Goal: Ask a question

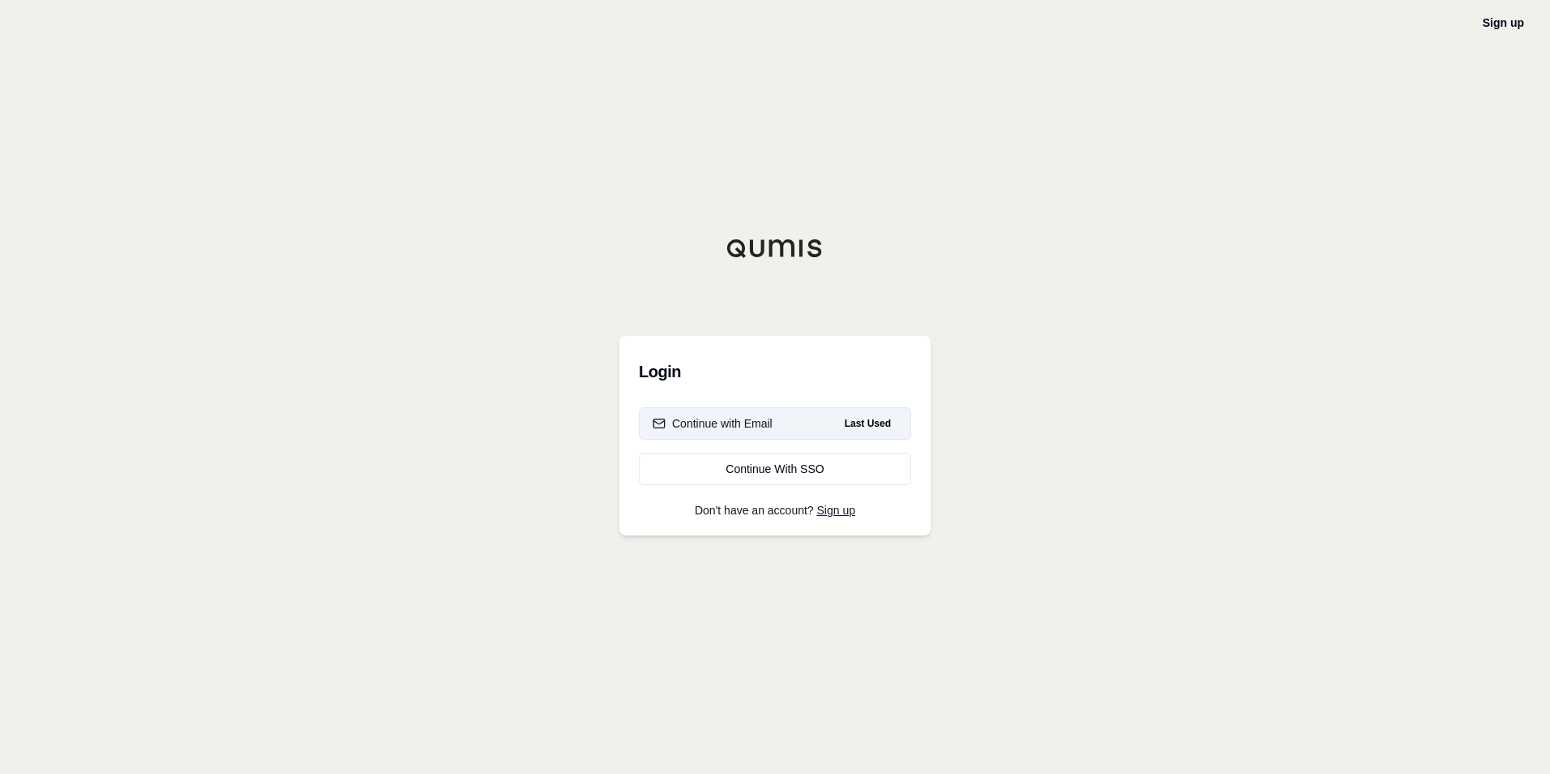
click at [771, 428] on div "Continue with Email" at bounding box center [713, 423] width 120 height 16
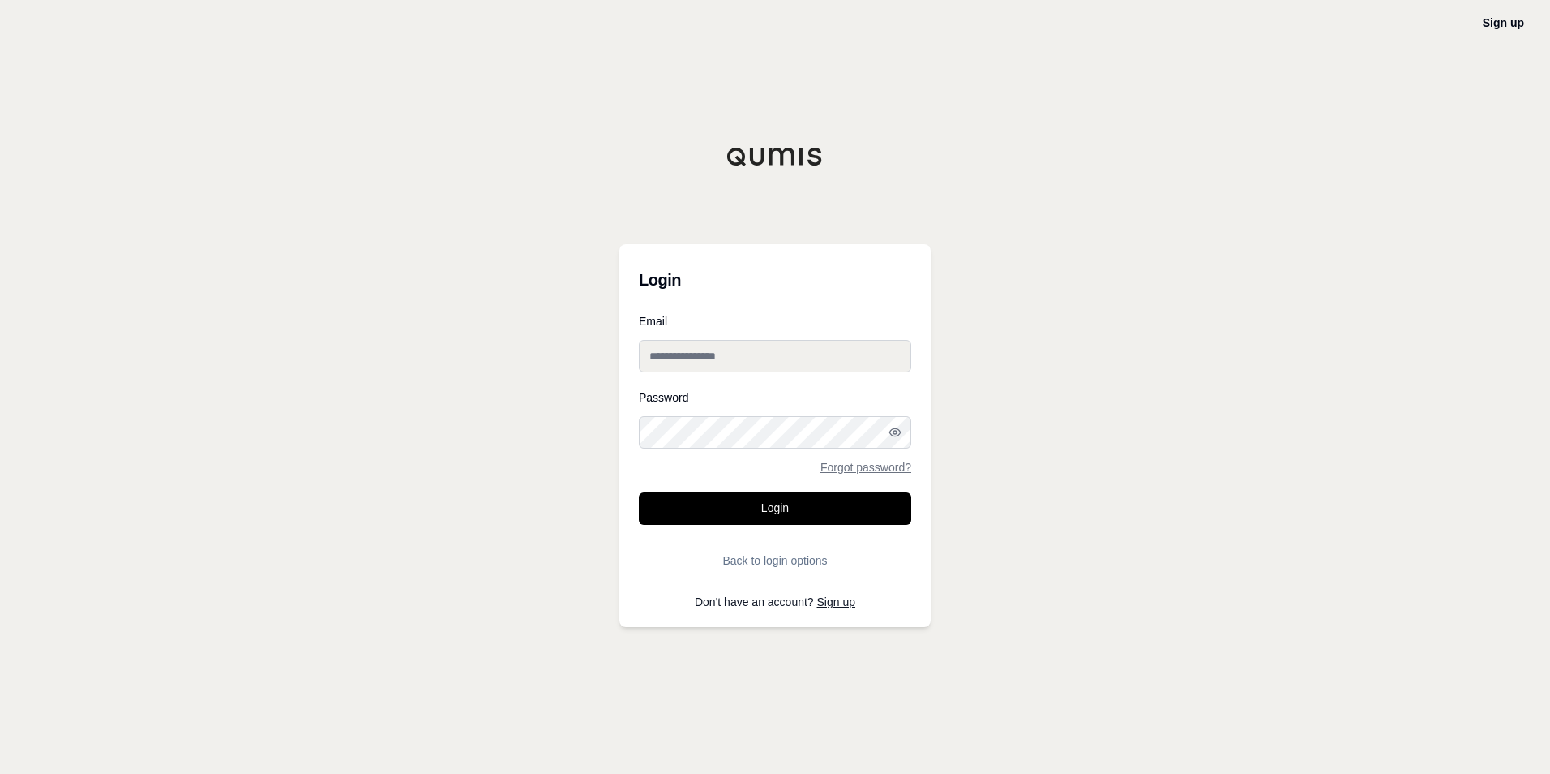
type input "**********"
click at [763, 504] on button "Login" at bounding box center [775, 508] width 272 height 32
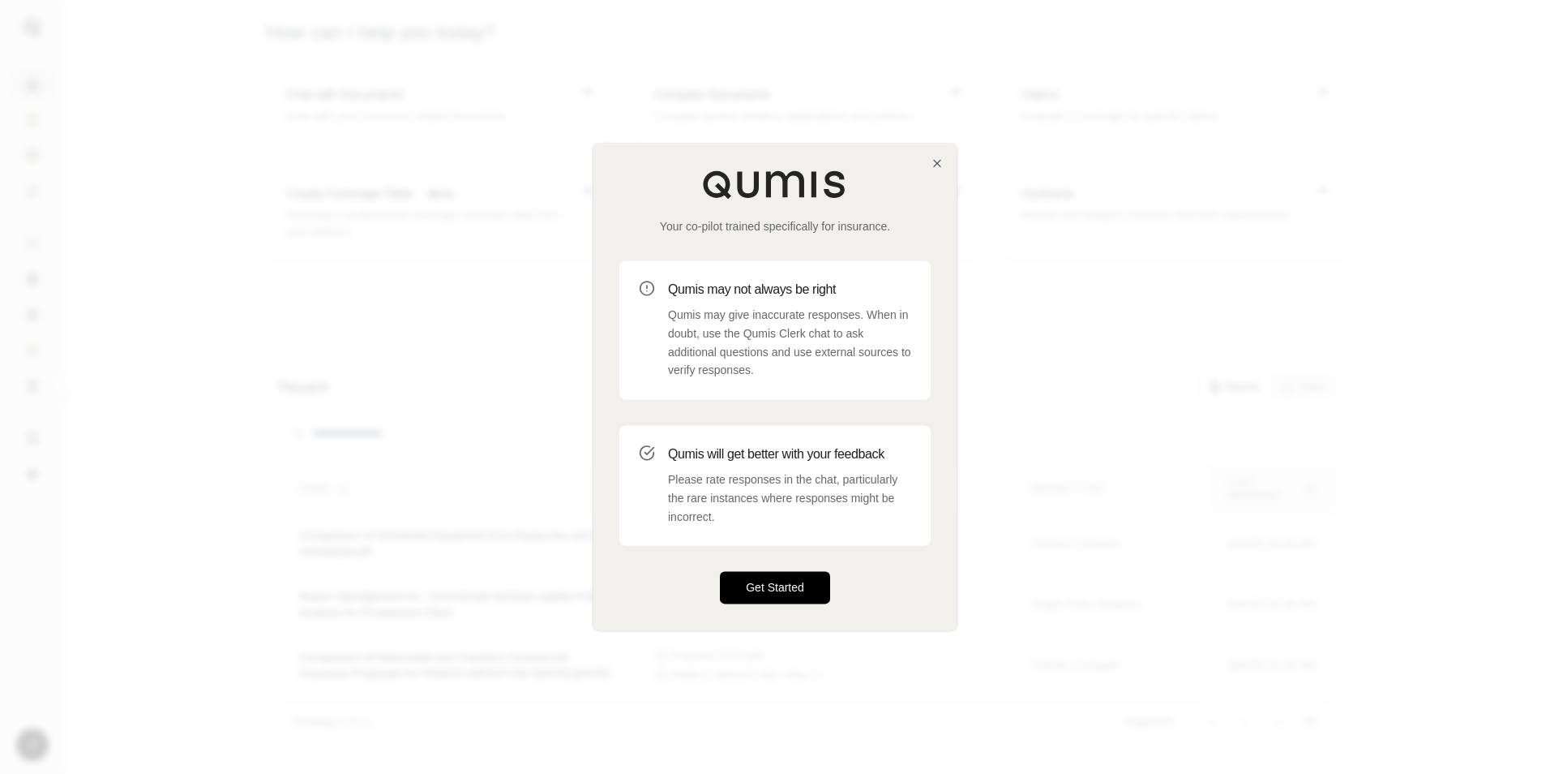
click at [780, 580] on button "Get Started" at bounding box center [775, 588] width 110 height 32
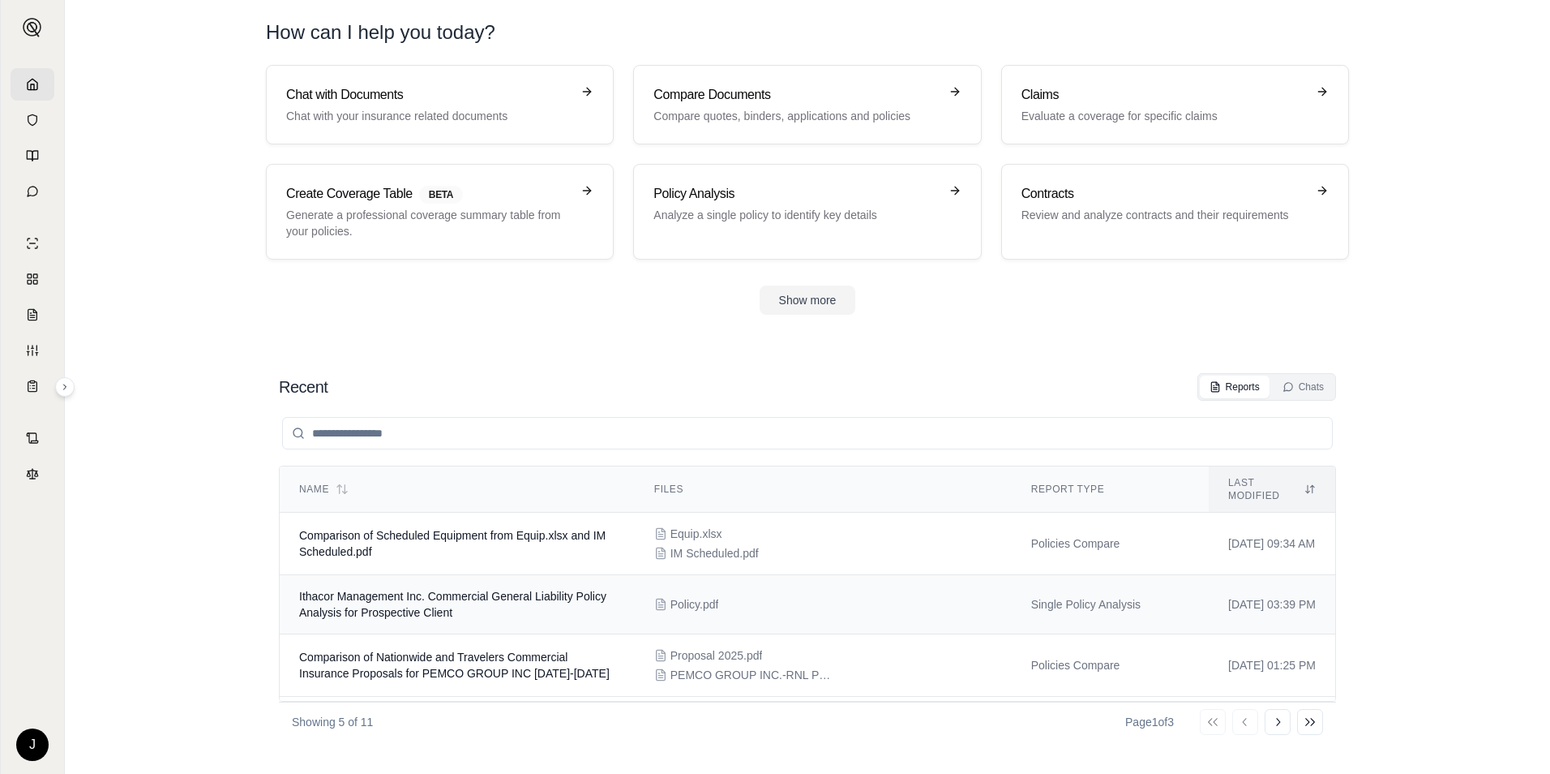
click at [592, 594] on td "Ithacor Management Inc. Commercial General Liability Policy Analysis for Prospe…" at bounding box center [457, 604] width 355 height 59
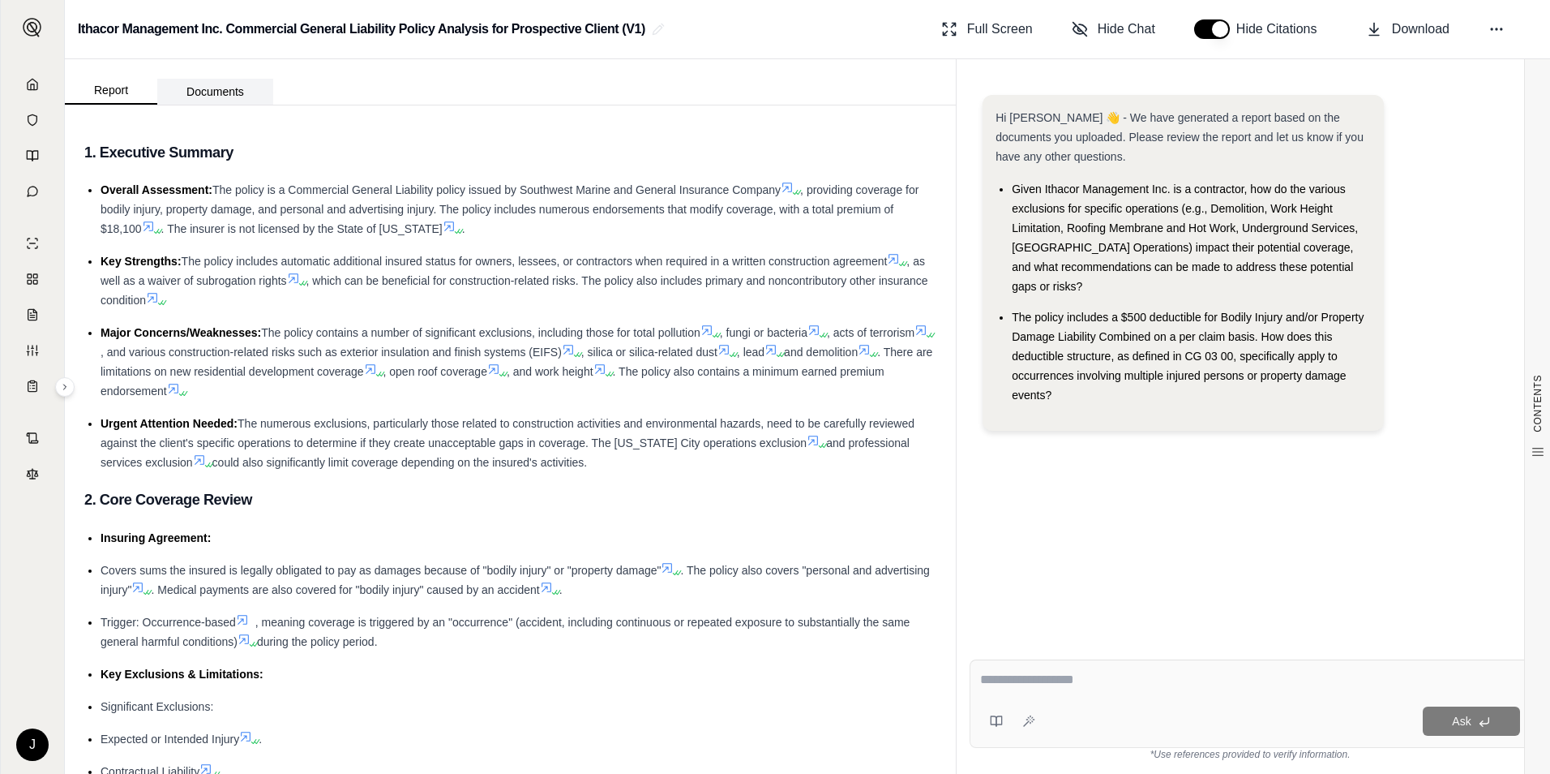
click at [219, 90] on button "Documents" at bounding box center [215, 92] width 116 height 26
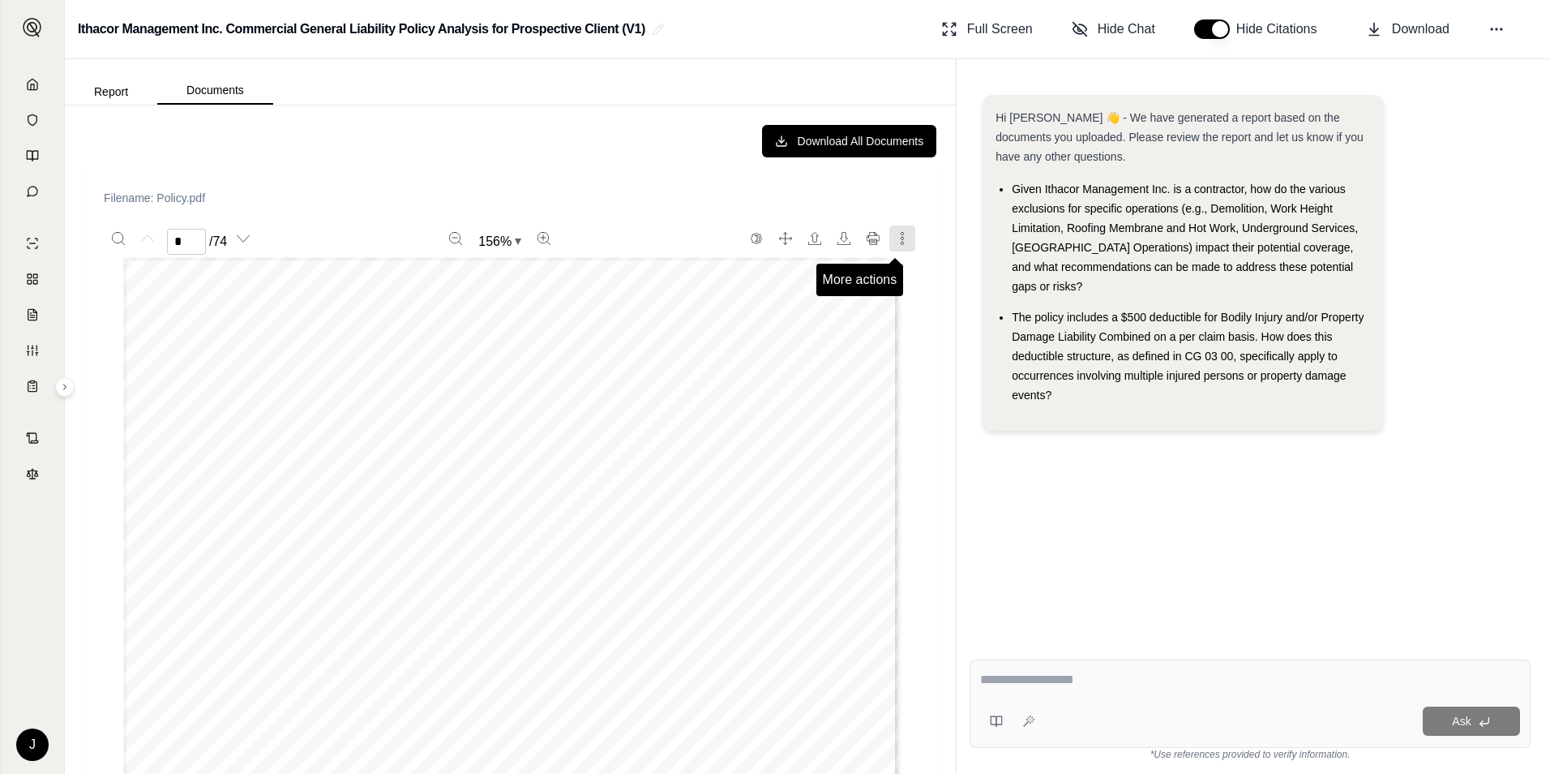
click at [890, 236] on button "More actions" at bounding box center [903, 238] width 26 height 26
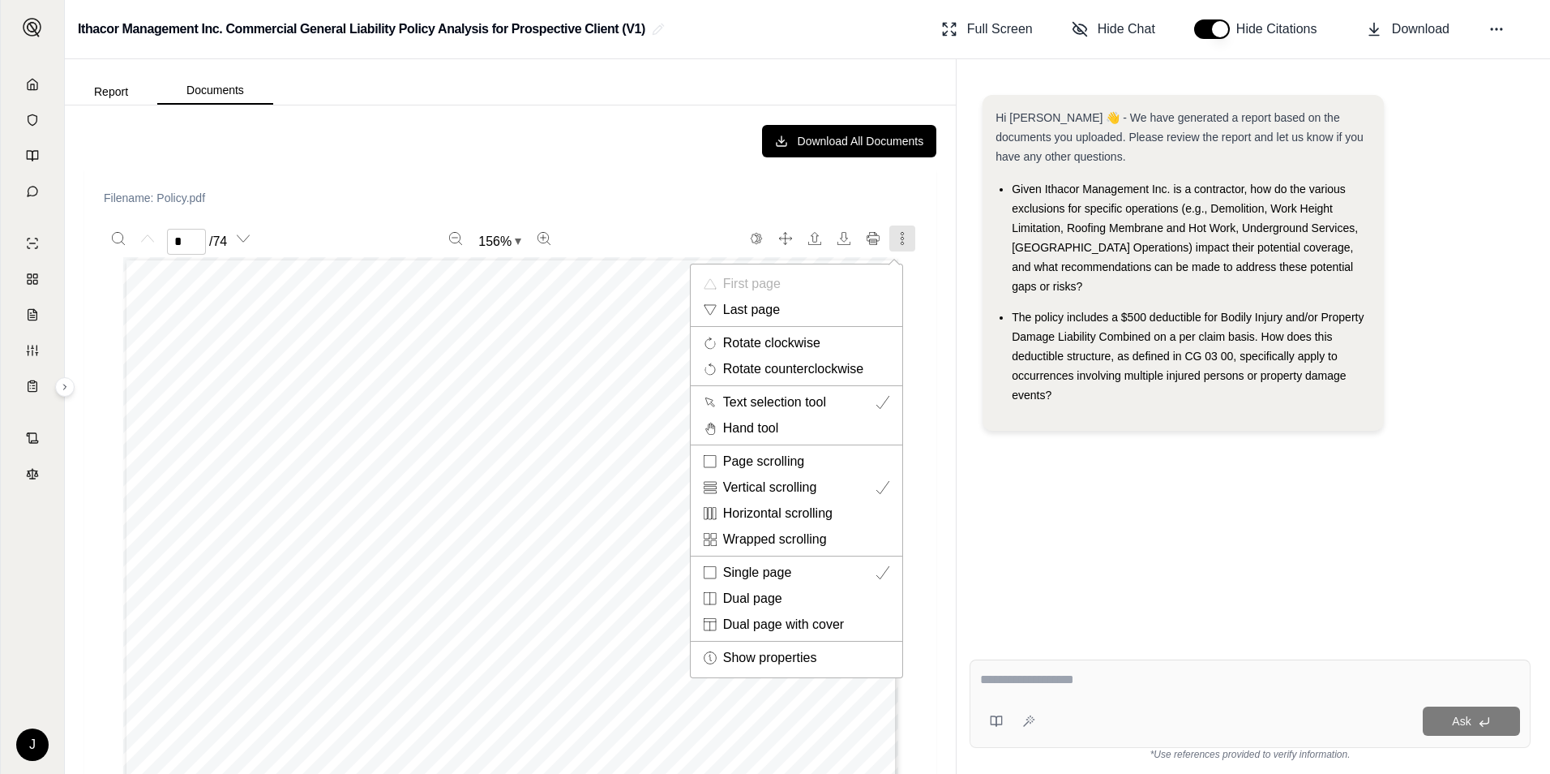
click at [613, 155] on div at bounding box center [775, 387] width 1550 height 774
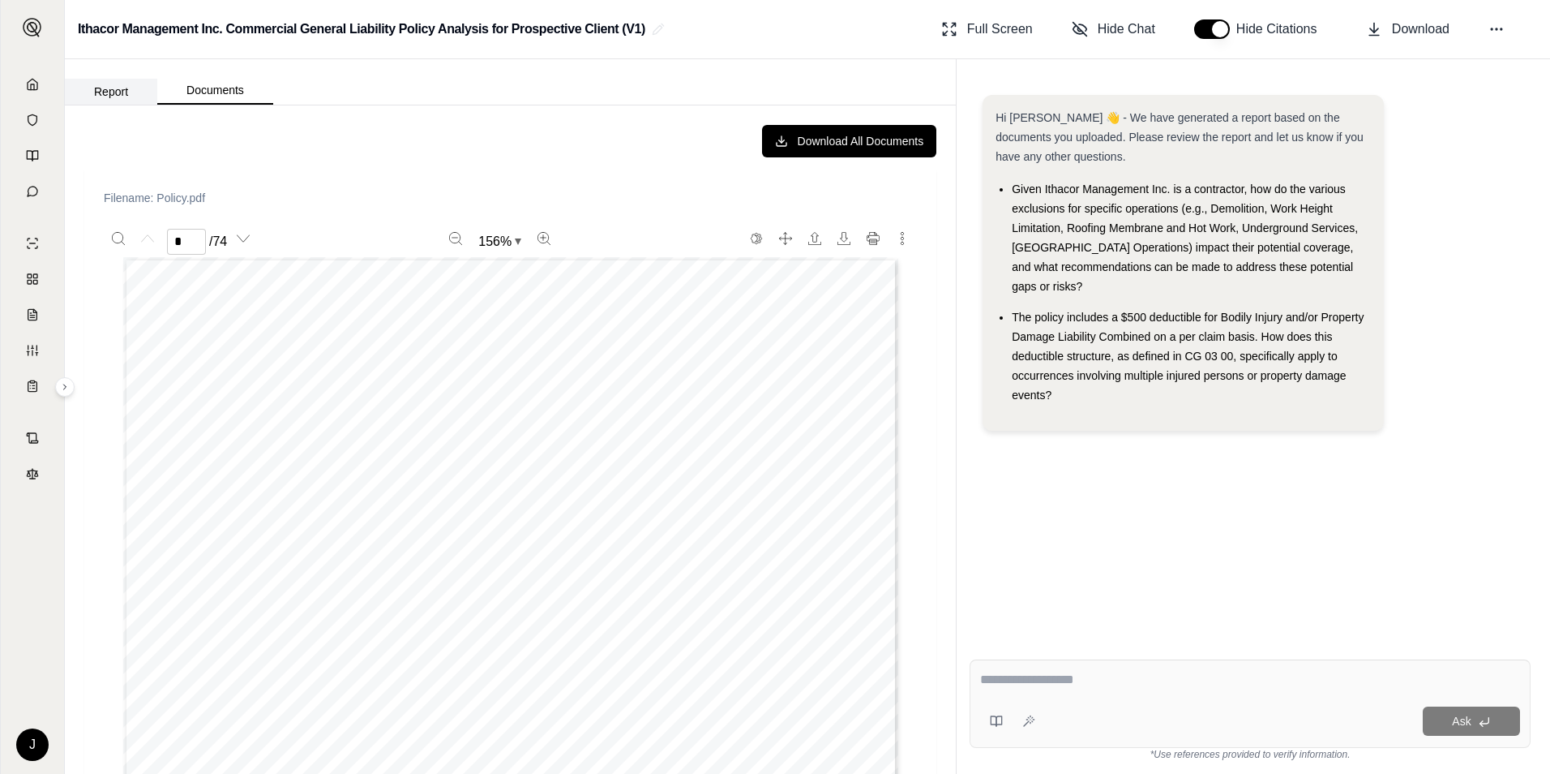
click at [109, 87] on button "Report" at bounding box center [111, 92] width 92 height 26
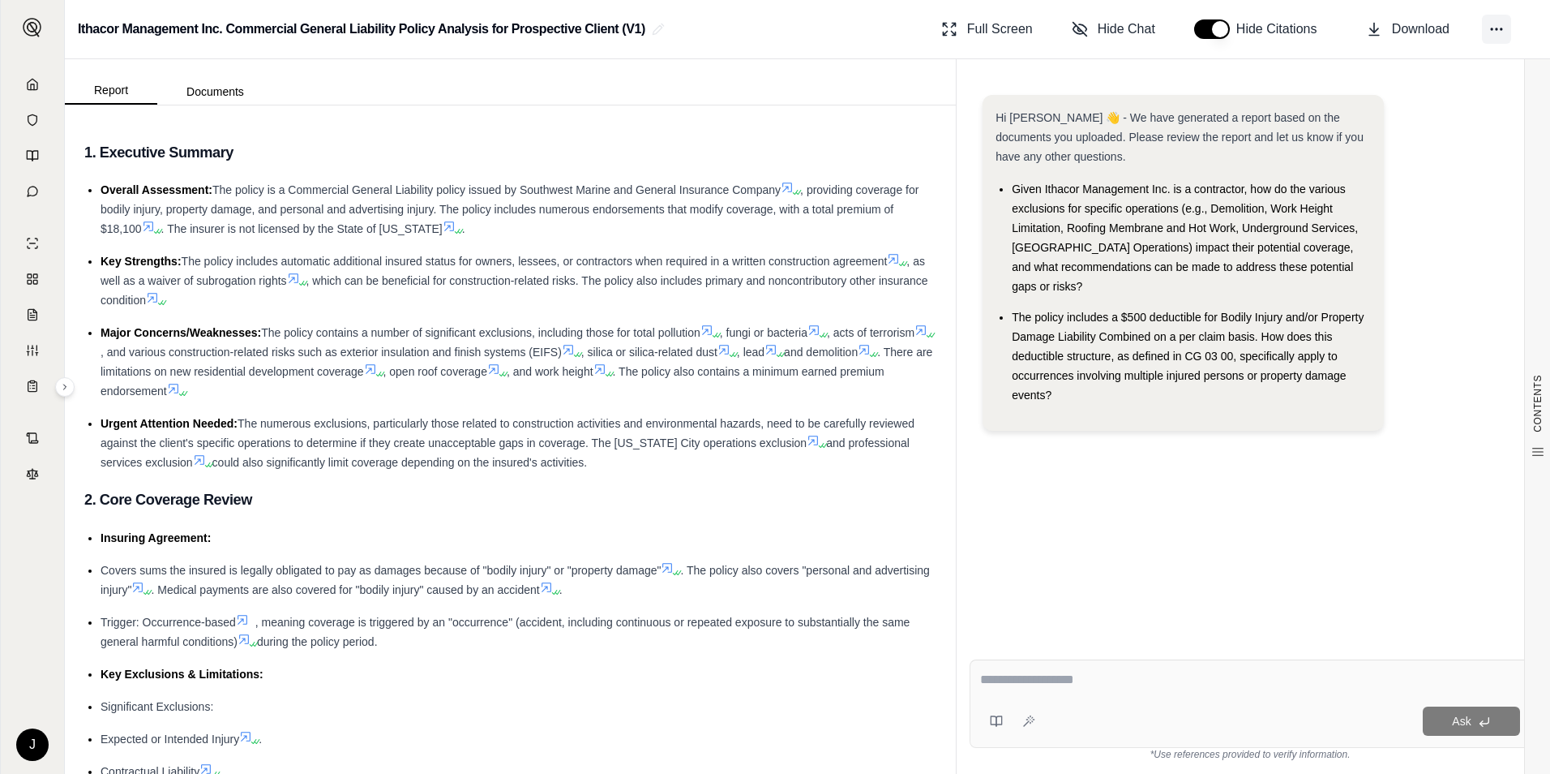
click at [1492, 29] on circle at bounding box center [1492, 29] width 2 height 2
click at [1443, 302] on div "Hi [PERSON_NAME] 👋 - We have generated a report based on the documents you uplo…" at bounding box center [1250, 269] width 535 height 349
click at [29, 88] on icon at bounding box center [32, 84] width 13 height 13
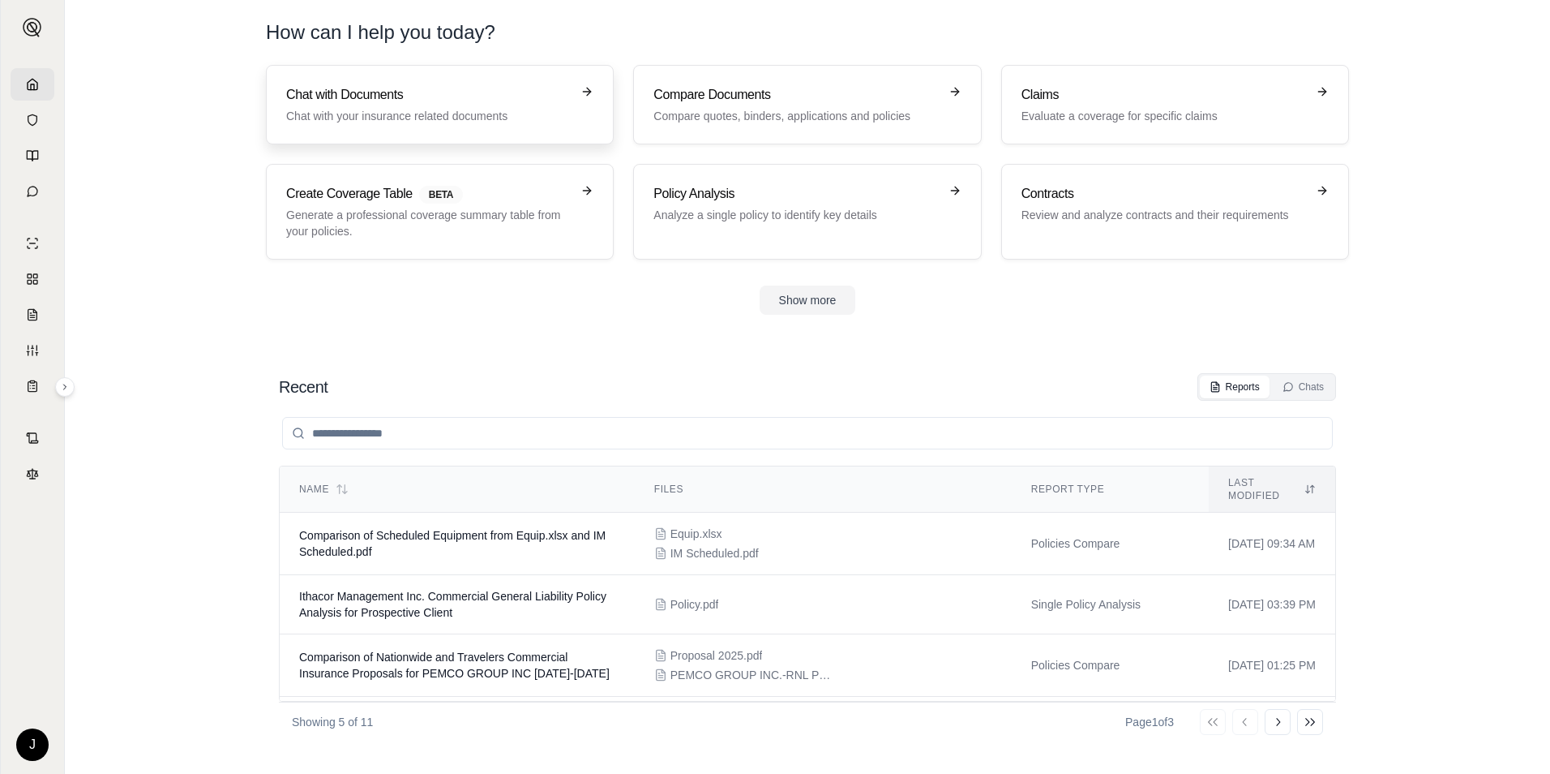
click at [534, 122] on p "Chat with your insurance related documents" at bounding box center [428, 116] width 285 height 16
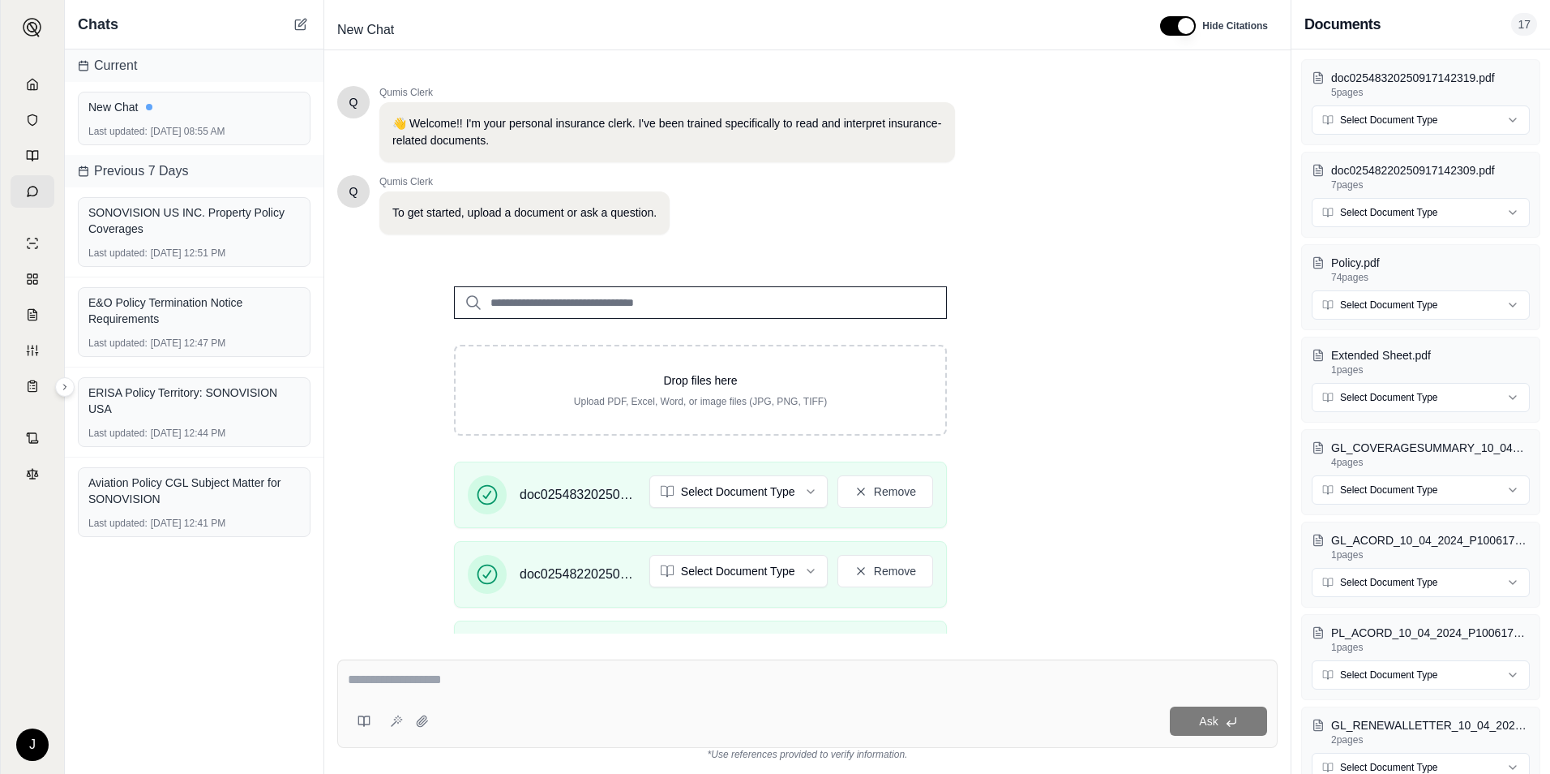
click at [552, 699] on div "Ask" at bounding box center [807, 703] width 941 height 88
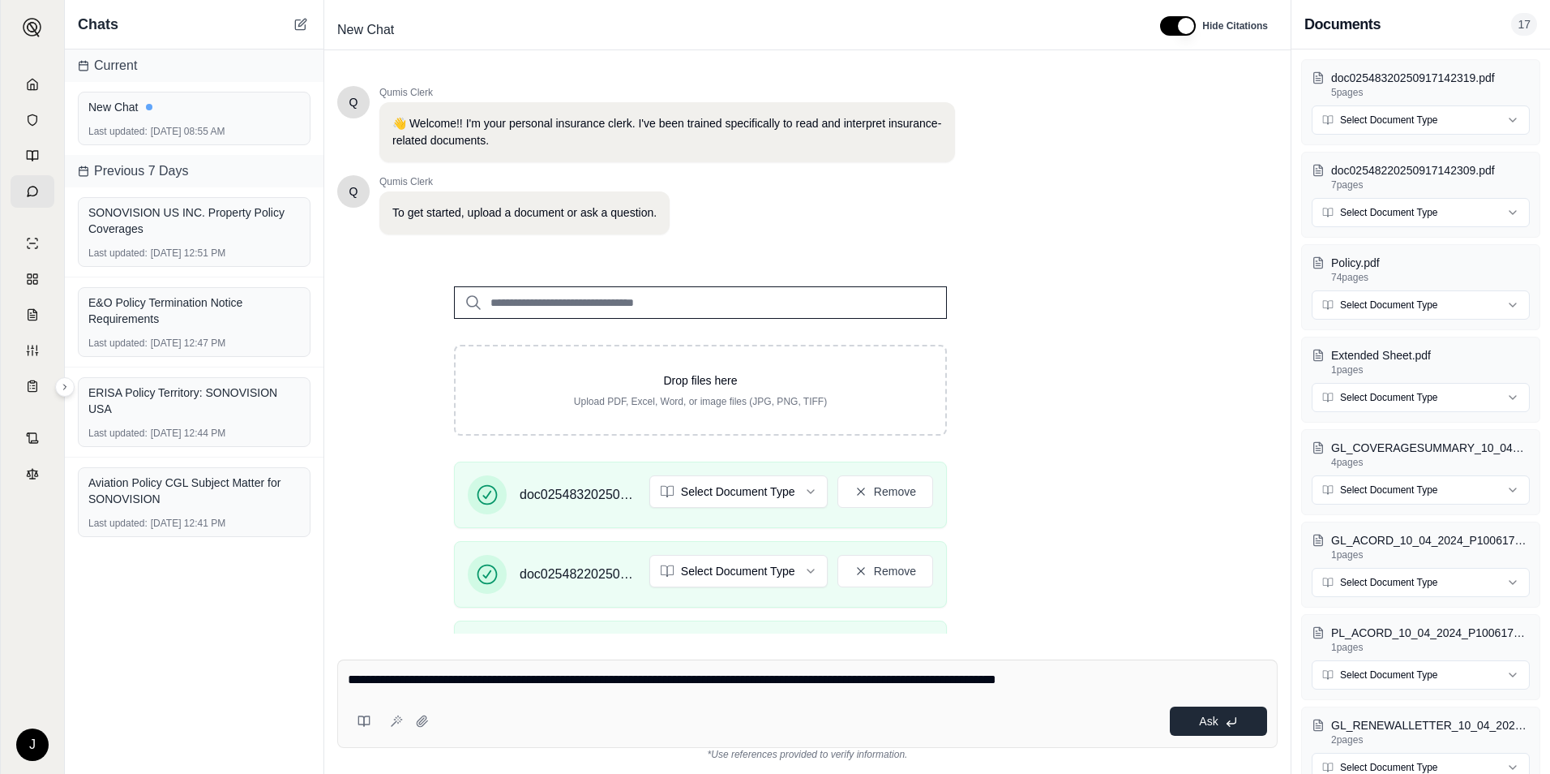
type textarea "**********"
click at [1205, 729] on button "Ask" at bounding box center [1218, 720] width 97 height 29
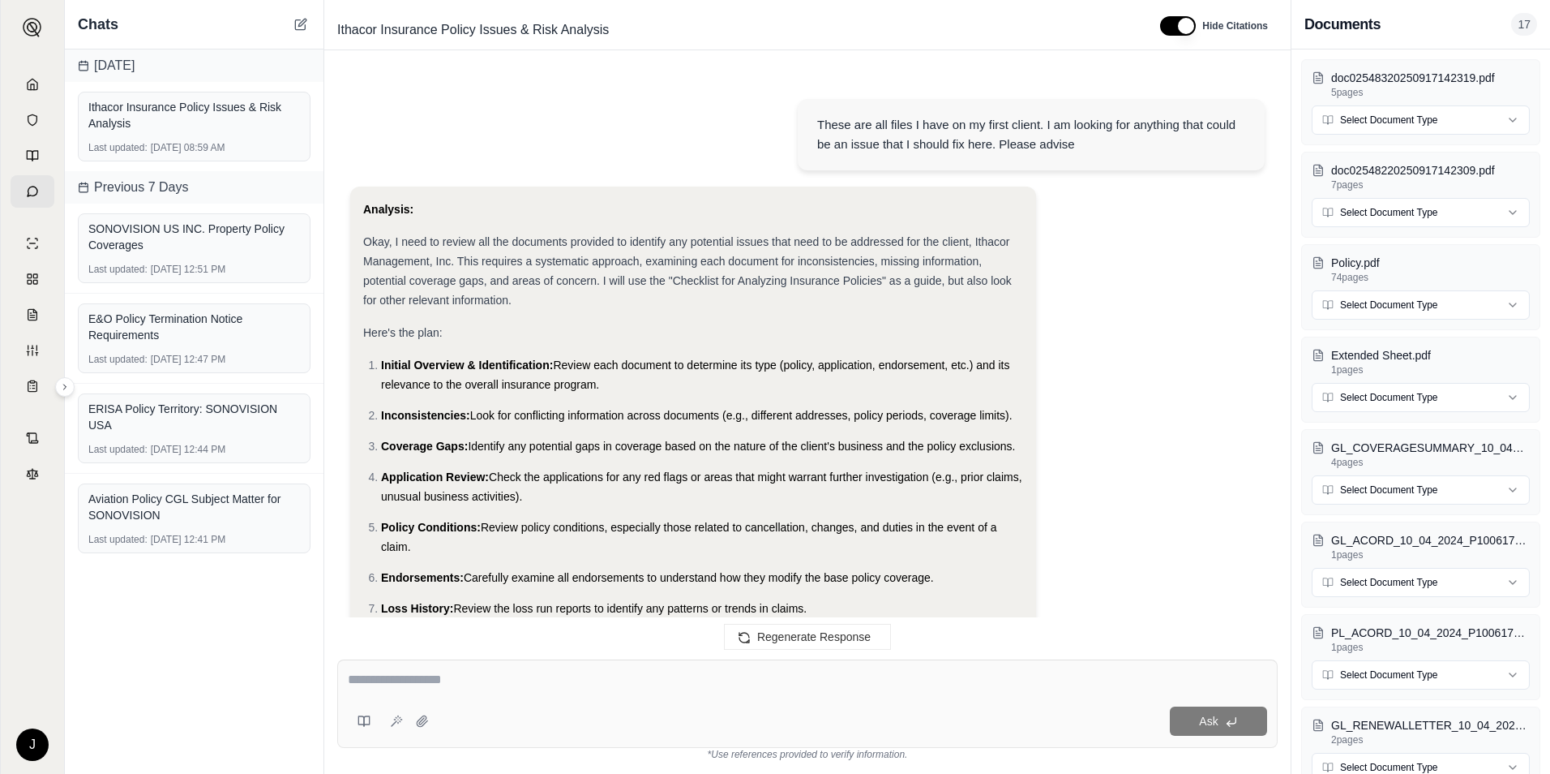
scroll to position [5369, 0]
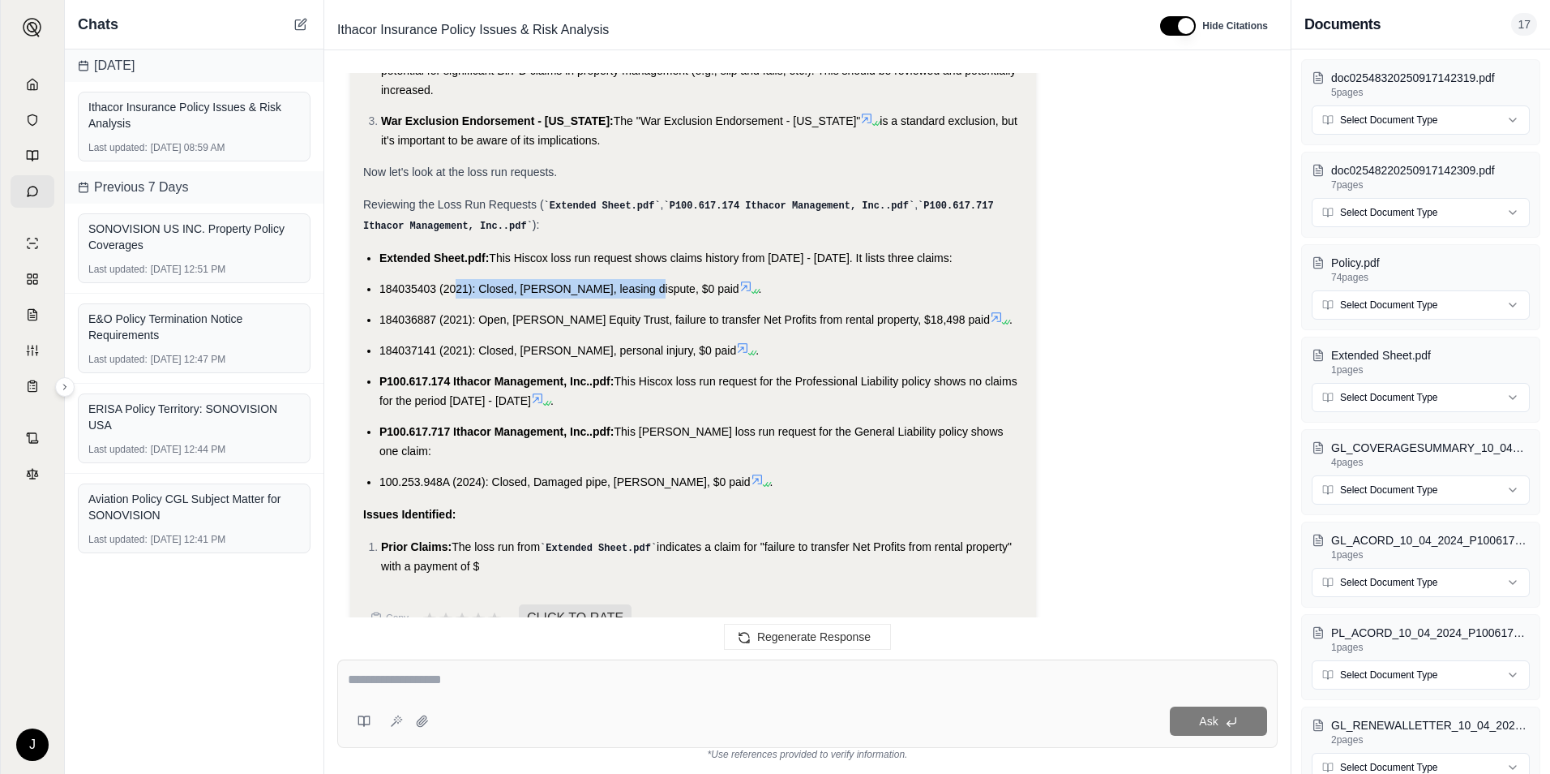
drag, startPoint x: 465, startPoint y: 242, endPoint x: 632, endPoint y: 251, distance: 166.5
click at [632, 279] on li "184035403 (2021): Closed, [PERSON_NAME], leasing dispute, $0 paid ." at bounding box center [702, 288] width 644 height 19
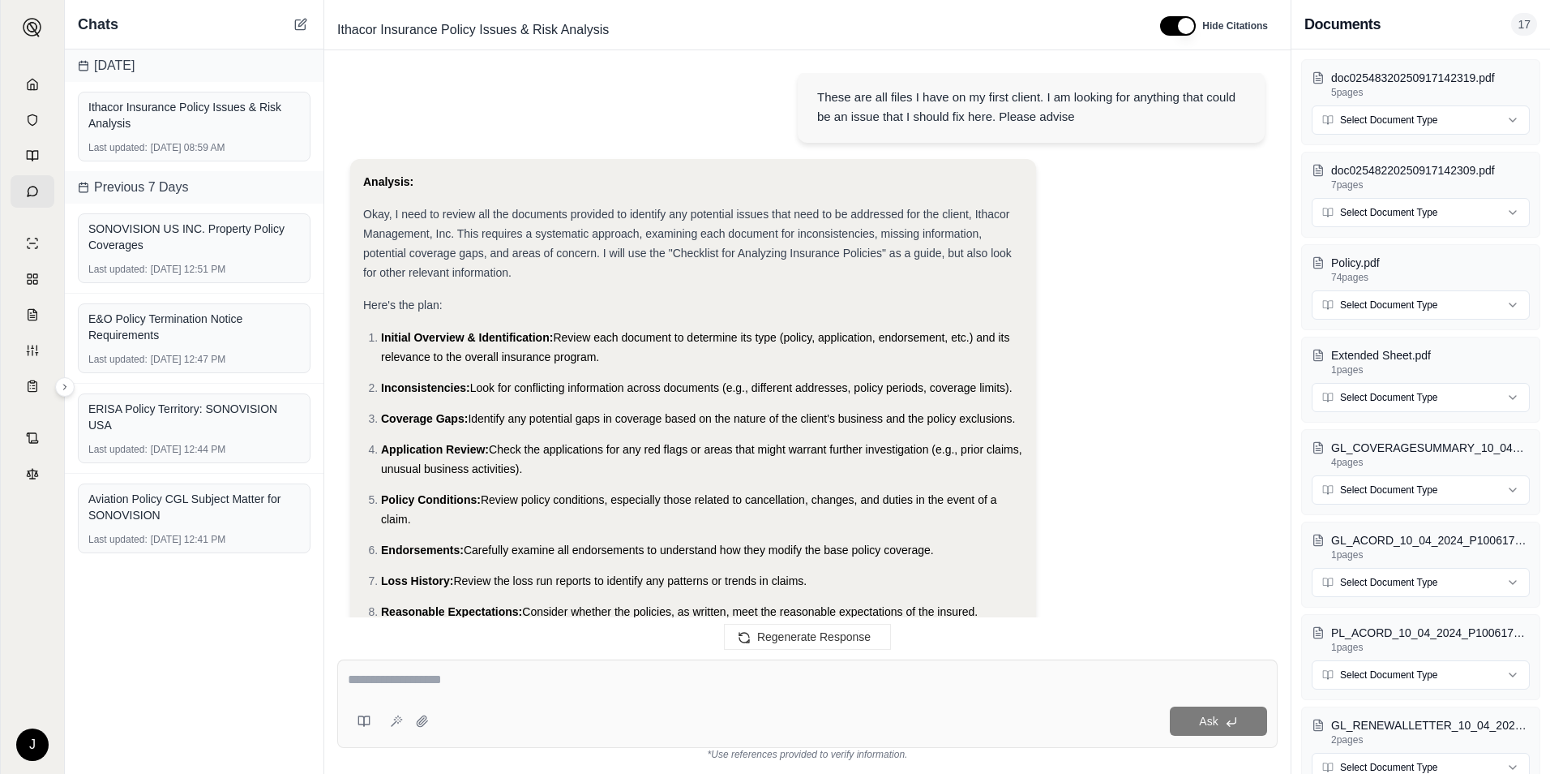
scroll to position [0, 0]
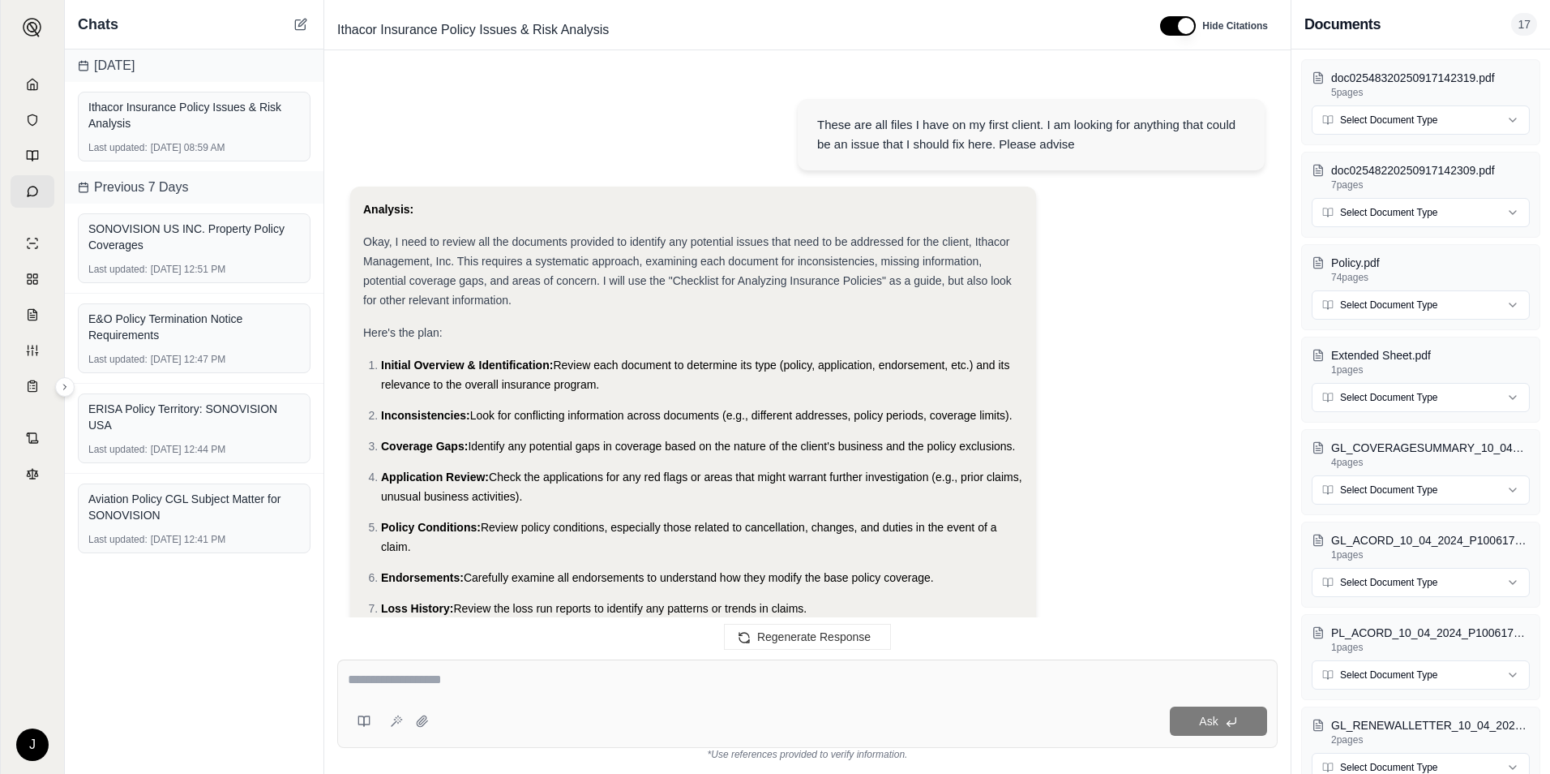
click at [658, 263] on span "Okay, I need to review all the documents provided to identify any potential iss…" at bounding box center [687, 270] width 649 height 71
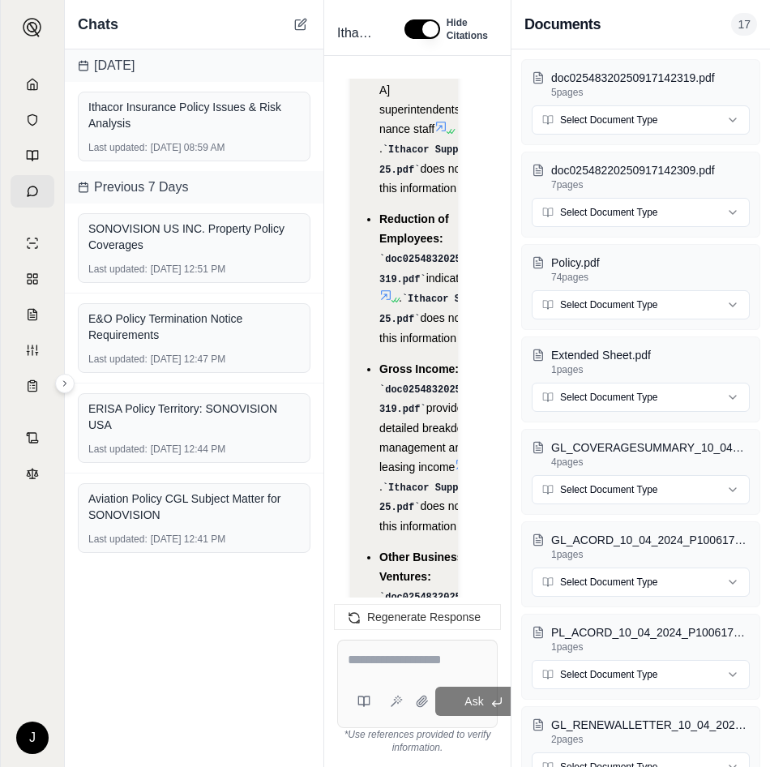
scroll to position [17379, 0]
